Goal: Connect with others: Connect with others

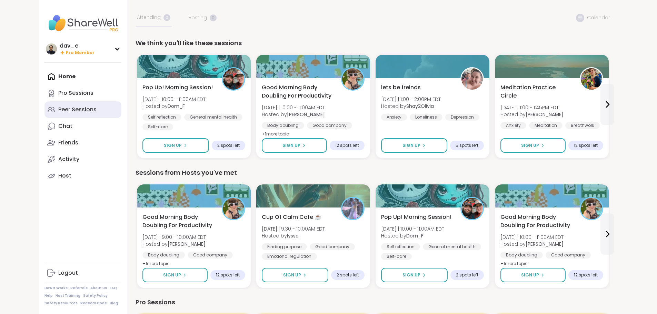
drag, startPoint x: 0, startPoint y: 0, endPoint x: 44, endPoint y: 110, distance: 118.7
click at [58, 110] on div "Peer Sessions" at bounding box center [77, 110] width 38 height 8
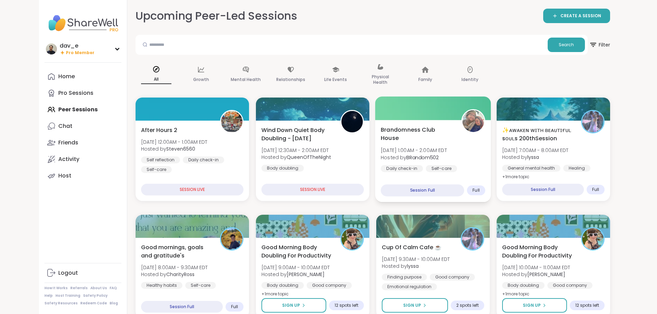
click at [465, 156] on div "Brandomness Club House [DATE] 1:00AM - 2:00AM EDT Hosted by BRandom502 Daily ch…" at bounding box center [433, 154] width 105 height 56
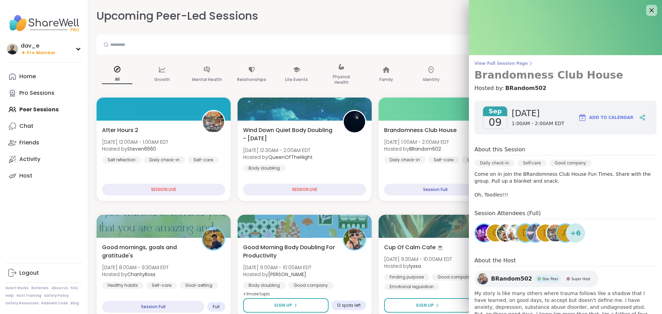
click at [498, 66] on span "View Full Session Page" at bounding box center [566, 64] width 182 height 6
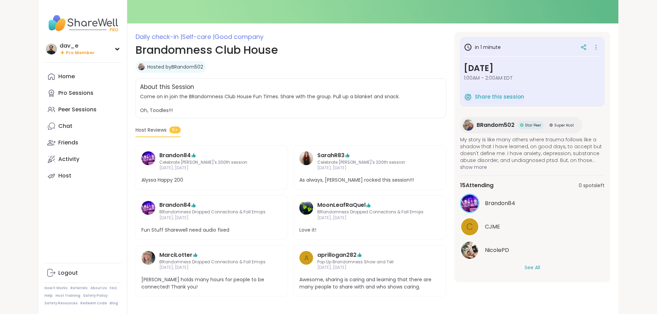
scroll to position [69, 0]
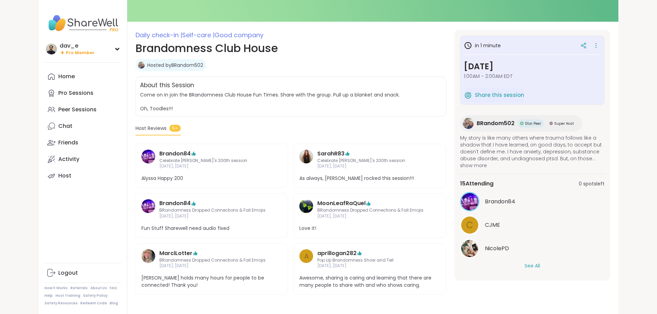
click at [555, 262] on div "Brandon84 C CJME NicolePD See All" at bounding box center [532, 231] width 145 height 78
click at [540, 266] on button "See All" at bounding box center [533, 265] width 16 height 7
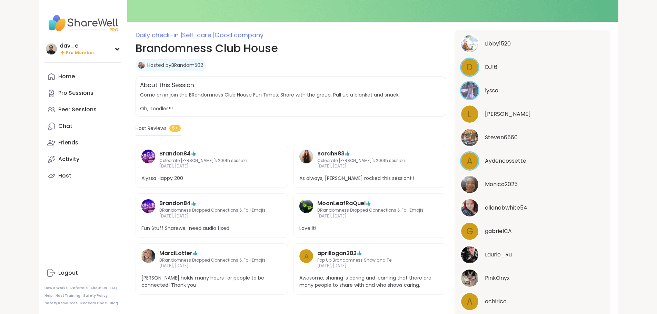
scroll to position [108, 0]
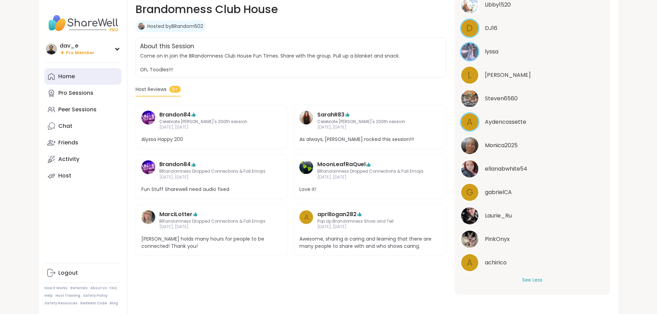
click at [44, 79] on link "Home" at bounding box center [82, 76] width 77 height 17
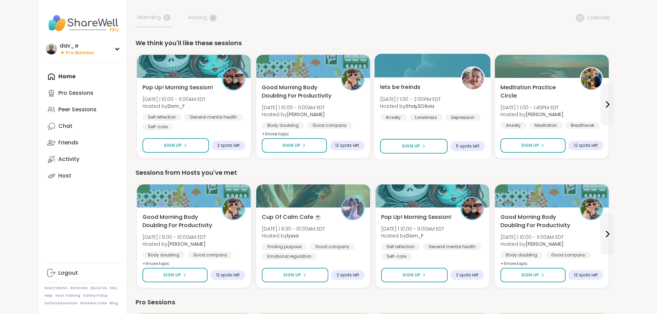
click at [385, 82] on div "lets be freinds [DATE] | 1:00 - 2:00PM EDT Hosted by Shay2Olivia Anxiety Loneli…" at bounding box center [432, 118] width 116 height 82
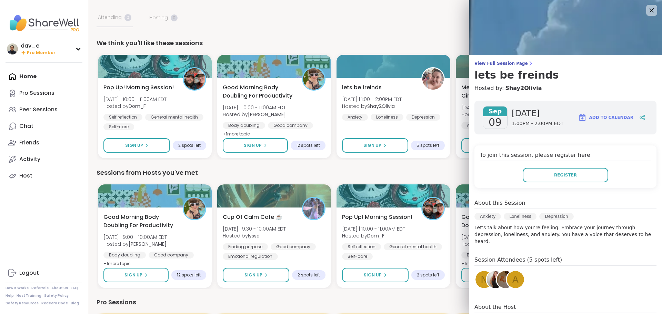
click at [487, 271] on img at bounding box center [495, 279] width 17 height 17
click at [647, 9] on icon at bounding box center [651, 10] width 9 height 9
